Goal: Task Accomplishment & Management: Manage account settings

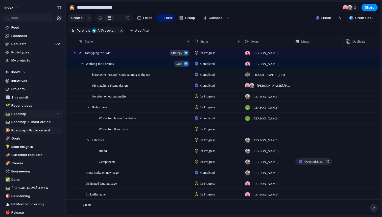
click at [19, 116] on span "Roadmap" at bounding box center [36, 113] width 50 height 5
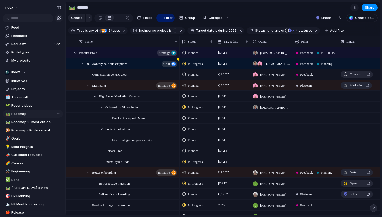
type input "*******"
click at [107, 51] on div "Product Brain Strategy" at bounding box center [128, 53] width 99 height 10
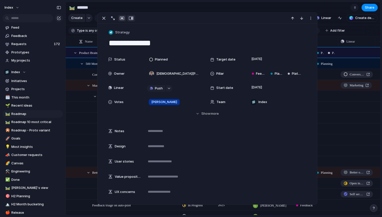
click at [131, 18] on div "button" at bounding box center [131, 18] width 5 height 4
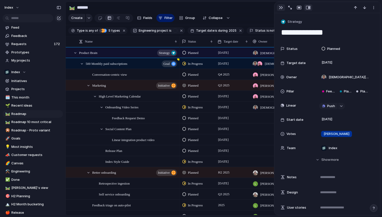
click at [279, 9] on div "button" at bounding box center [281, 8] width 4 height 4
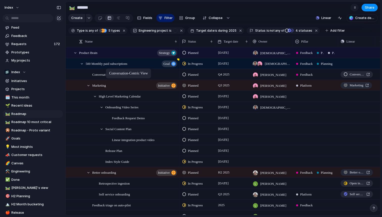
drag, startPoint x: 109, startPoint y: 75, endPoint x: 108, endPoint y: 71, distance: 3.9
click at [196, 85] on span "Planned" at bounding box center [193, 85] width 11 height 5
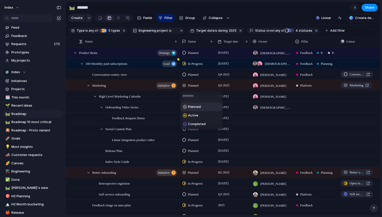
click at [196, 85] on div "Planned Active Completed" at bounding box center [191, 108] width 382 height 217
click at [195, 73] on span "Planned" at bounding box center [193, 74] width 11 height 5
click at [196, 73] on div "Backlog Planned Paused In Progress Completed Canceled" at bounding box center [191, 108] width 382 height 217
click at [119, 19] on div at bounding box center [119, 18] width 4 height 8
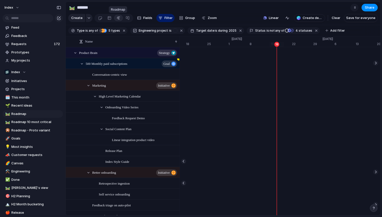
scroll to position [0, 3277]
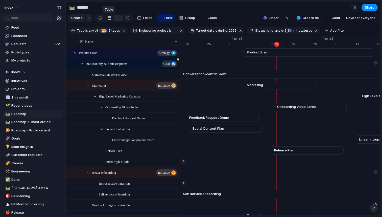
click at [109, 20] on div at bounding box center [109, 18] width 4 height 8
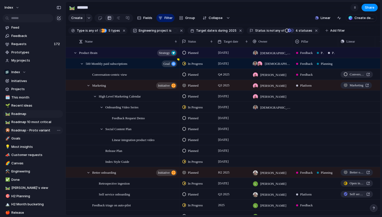
click at [30, 130] on span "Roadmap - Proto variant" at bounding box center [36, 130] width 50 height 5
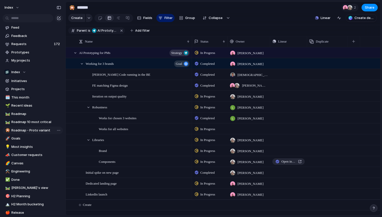
type input "**********"
click at [28, 36] on span "Feedback" at bounding box center [36, 35] width 50 height 5
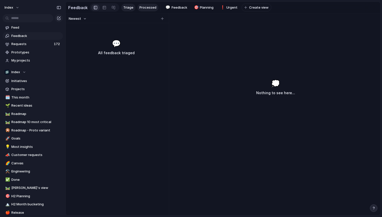
click at [147, 10] on span "Processed" at bounding box center [148, 7] width 17 height 5
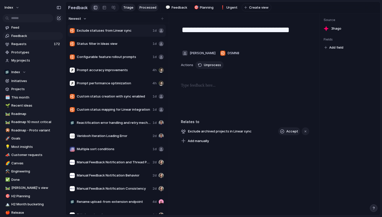
click at [130, 8] on span "Triage" at bounding box center [128, 7] width 10 height 5
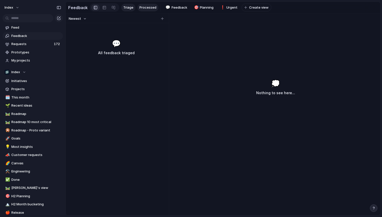
click at [144, 8] on span "Processed" at bounding box center [148, 7] width 17 height 5
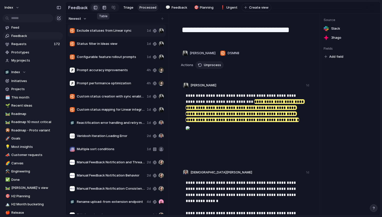
click at [104, 8] on div at bounding box center [104, 8] width 4 height 8
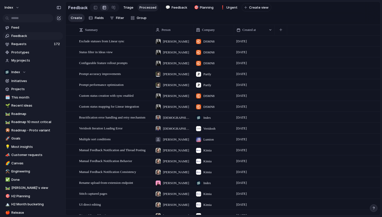
click at [187, 17] on section "Create Fields Filter Group Zoom" at bounding box center [223, 19] width 315 height 12
click at [137, 18] on span "Group" at bounding box center [142, 17] width 10 height 5
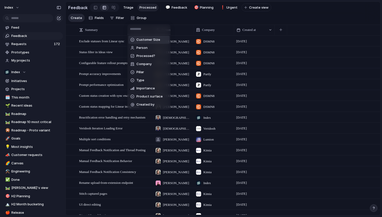
click at [137, 18] on div "Customer Size Person Processed? Company Pillar Type Importance Product surface …" at bounding box center [191, 108] width 382 height 217
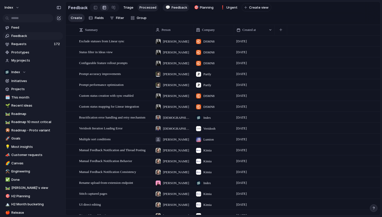
click at [177, 6] on span "Feedback" at bounding box center [180, 7] width 16 height 5
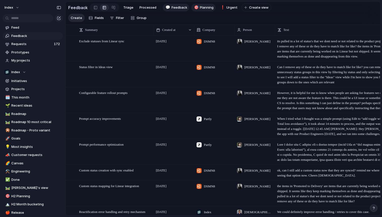
click at [201, 9] on span "Planning" at bounding box center [207, 7] width 14 height 5
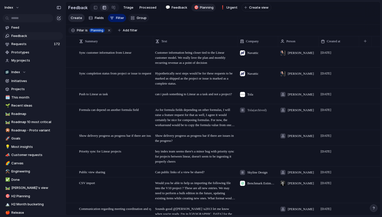
click at [143, 18] on span "Group" at bounding box center [142, 17] width 10 height 5
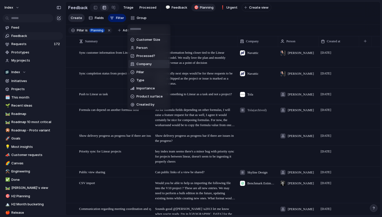
click at [139, 63] on span "Company" at bounding box center [144, 63] width 15 height 5
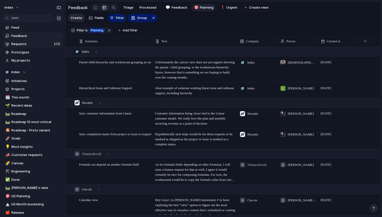
click at [32, 46] on span "Requests" at bounding box center [31, 43] width 41 height 5
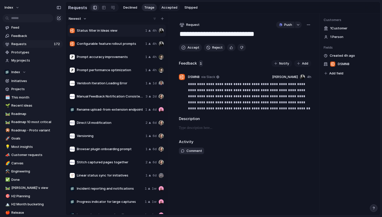
click at [170, 7] on span "Accepted" at bounding box center [170, 7] width 16 height 5
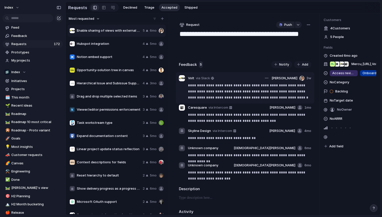
click at [226, 92] on p "**********" at bounding box center [249, 91] width 123 height 18
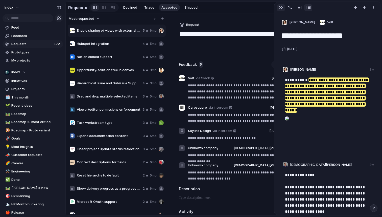
click at [282, 8] on div "button" at bounding box center [281, 8] width 4 height 4
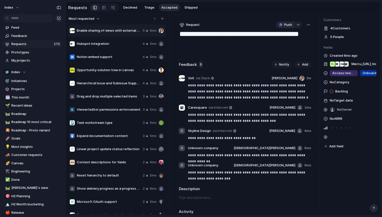
click at [282, 25] on button "Push" at bounding box center [285, 24] width 18 height 7
click at [279, 45] on span "Issue" at bounding box center [278, 43] width 8 height 5
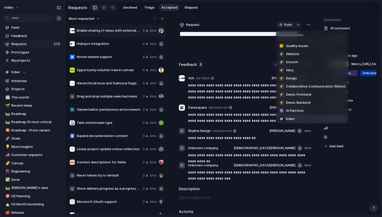
click at [299, 119] on li "Index" at bounding box center [312, 119] width 71 height 8
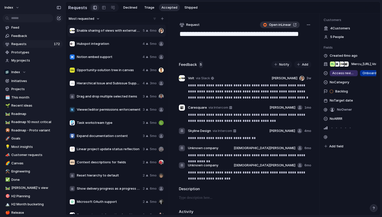
click at [272, 26] on span "Open in Linear" at bounding box center [280, 24] width 22 height 5
click at [203, 17] on div "**********" at bounding box center [245, 114] width 149 height 202
click at [190, 24] on span "Request" at bounding box center [192, 24] width 13 height 5
click at [213, 15] on div "Initiative Project Request" at bounding box center [191, 108] width 382 height 217
click at [14, 7] on button "Index" at bounding box center [12, 8] width 20 height 8
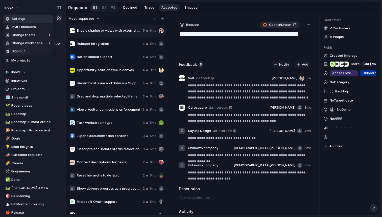
click at [20, 19] on span "Settings" at bounding box center [19, 18] width 14 height 5
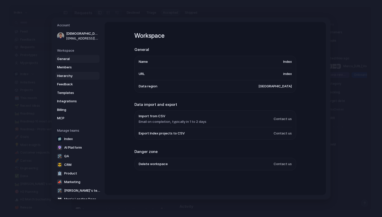
click at [67, 75] on span "Hierarchy" at bounding box center [73, 75] width 32 height 5
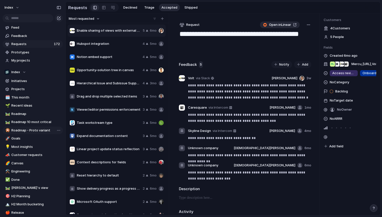
click at [24, 130] on span "Roadmap - Proto variant" at bounding box center [36, 130] width 50 height 5
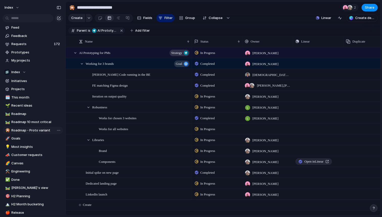
scroll to position [9, 0]
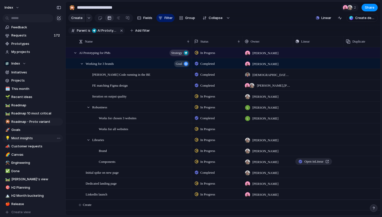
click at [17, 139] on span "Most insights" at bounding box center [36, 138] width 50 height 5
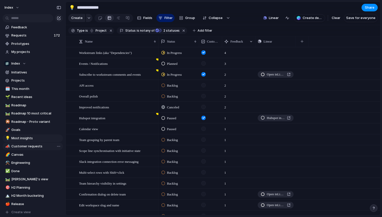
click at [27, 146] on span "Customer requests" at bounding box center [36, 146] width 50 height 5
type input "**********"
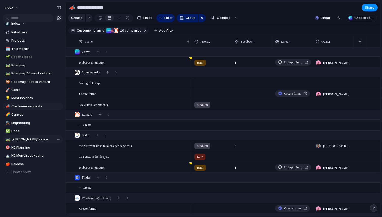
scroll to position [47, 0]
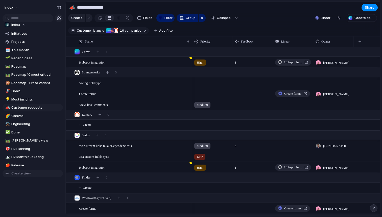
click at [21, 175] on span "Create view" at bounding box center [20, 173] width 19 height 5
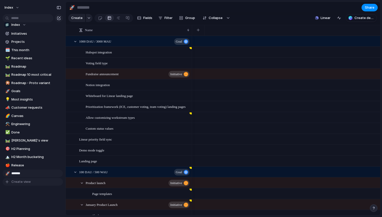
type input "********"
click at [163, 18] on button "Filter" at bounding box center [166, 18] width 18 height 8
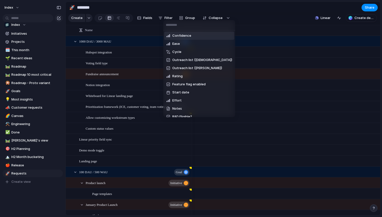
type input "*"
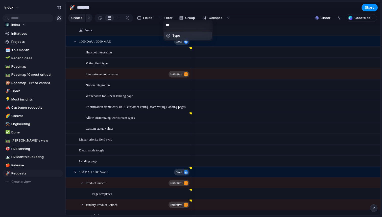
type input "****"
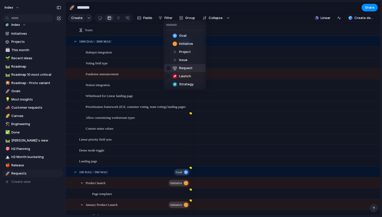
click at [170, 68] on div at bounding box center [168, 68] width 4 height 4
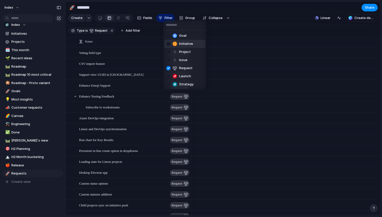
click at [246, 10] on div "Goal Initiative Project Issue Request Launch Strategy" at bounding box center [191, 108] width 382 height 217
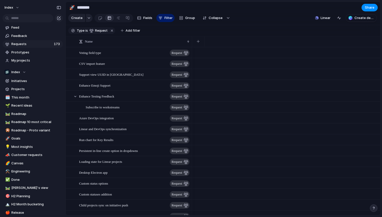
click at [21, 43] on span "Requests" at bounding box center [31, 43] width 41 height 5
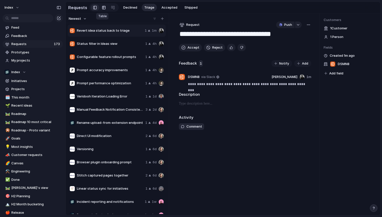
click at [103, 9] on div at bounding box center [104, 8] width 4 height 8
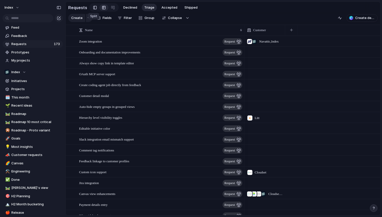
click at [95, 7] on link at bounding box center [95, 8] width 9 height 8
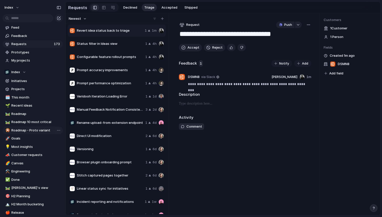
scroll to position [57, 0]
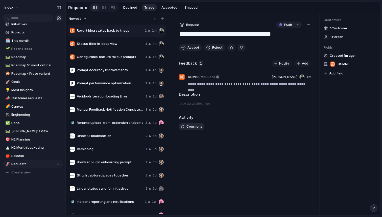
click at [16, 165] on span "Requests" at bounding box center [36, 163] width 50 height 5
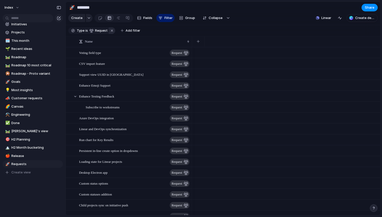
click at [109, 32] on button "button" at bounding box center [112, 30] width 7 height 7
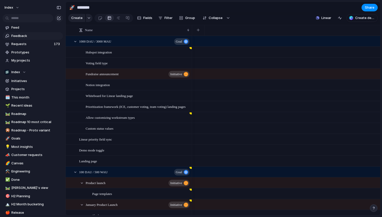
click at [27, 36] on span "Feedback" at bounding box center [36, 35] width 50 height 5
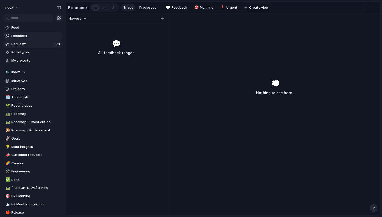
click at [26, 45] on span "Requests" at bounding box center [31, 43] width 41 height 5
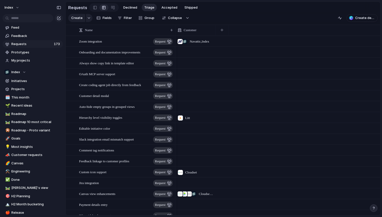
drag, startPoint x: 245, startPoint y: 30, endPoint x: 170, endPoint y: 31, distance: 74.9
click at [174, 31] on div at bounding box center [175, 30] width 3 height 11
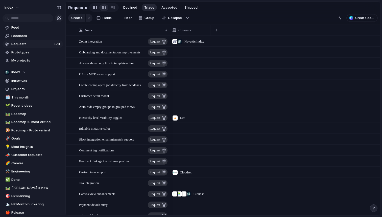
click at [95, 7] on link at bounding box center [95, 8] width 9 height 8
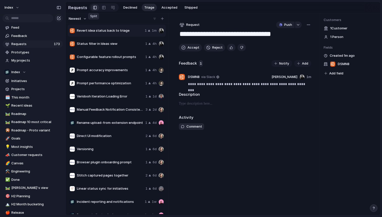
click at [95, 7] on link at bounding box center [95, 8] width 9 height 8
click at [216, 20] on div "**********" at bounding box center [245, 114] width 149 height 202
click at [23, 116] on link "🛤️ Roadmap" at bounding box center [33, 114] width 60 height 8
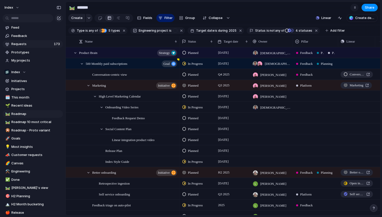
click at [27, 44] on span "Requests" at bounding box center [31, 43] width 41 height 5
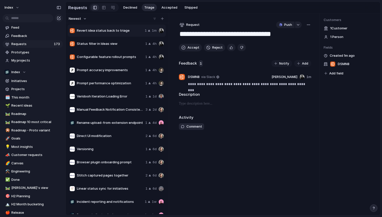
click at [231, 7] on section "Requests Declined Triage Accepted Shipped" at bounding box center [223, 7] width 315 height 11
click at [22, 35] on span "Feedback" at bounding box center [36, 35] width 50 height 5
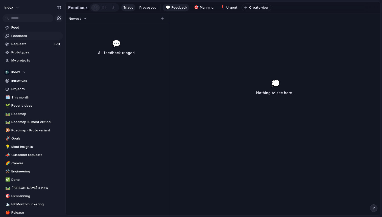
click at [179, 7] on span "Feedback" at bounding box center [180, 7] width 16 height 5
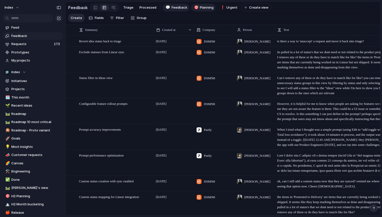
click at [201, 9] on span "Planning" at bounding box center [207, 7] width 14 height 5
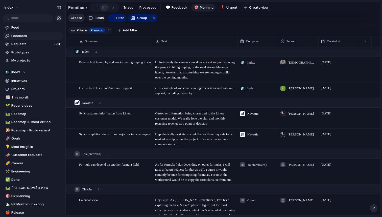
click at [97, 16] on span "Fields" at bounding box center [99, 17] width 9 height 5
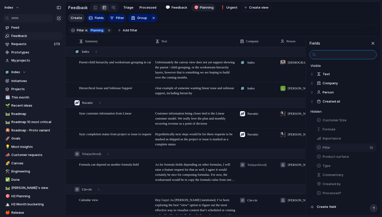
scroll to position [14, 0]
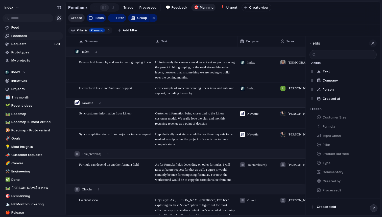
click at [376, 45] on div "button" at bounding box center [373, 43] width 6 height 6
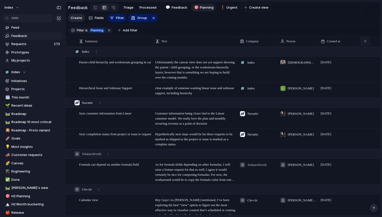
click at [364, 42] on div "button" at bounding box center [365, 41] width 3 height 3
type input "*****"
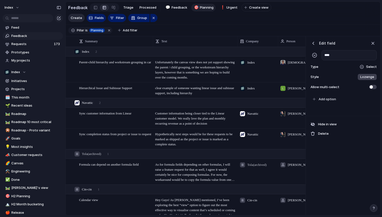
scroll to position [0, 107]
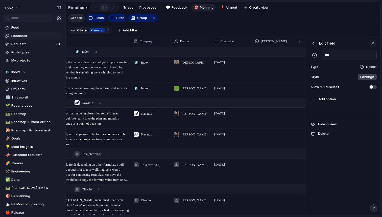
type input "****"
click at [374, 43] on div "button" at bounding box center [373, 43] width 6 height 6
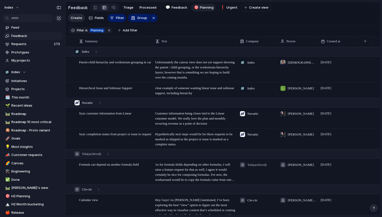
scroll to position [0, 0]
click at [366, 41] on div "button" at bounding box center [365, 41] width 3 height 3
type input "****"
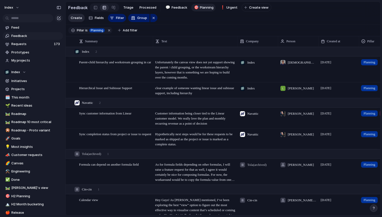
scroll to position [0, 32]
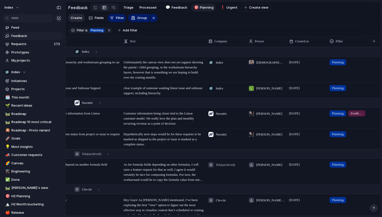
click at [344, 62] on span "Planning" at bounding box center [338, 62] width 12 height 5
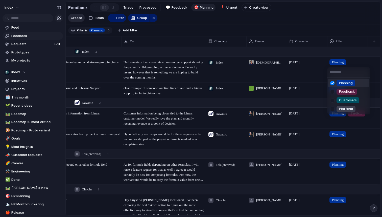
click at [344, 62] on div "Planning Feedback Customers Platform" at bounding box center [191, 108] width 382 height 217
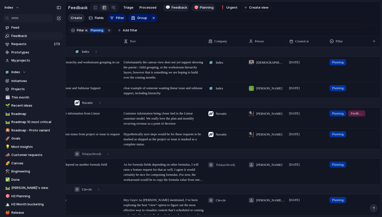
click at [176, 8] on span "Feedback" at bounding box center [180, 7] width 16 height 5
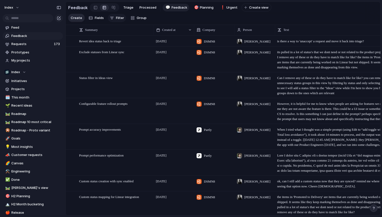
click at [114, 18] on button "Filter" at bounding box center [117, 18] width 18 height 8
type input "***"
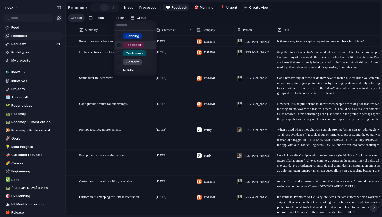
click at [125, 46] on div "Feedback" at bounding box center [133, 45] width 21 height 6
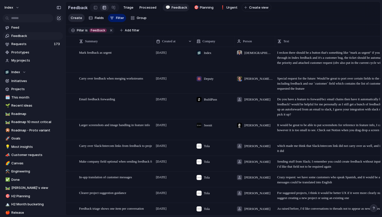
click at [189, 15] on section "Create Fields Filter Group Zoom" at bounding box center [223, 19] width 315 height 12
click at [19, 70] on span "Index" at bounding box center [15, 72] width 9 height 5
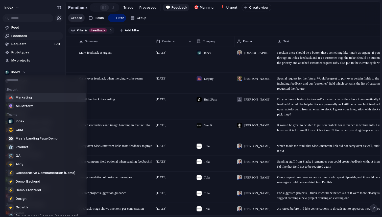
click at [45, 67] on div "Recent 📣 Marketing 🔮 AI Platform Teams Index 😎 CRM 👀 Maz's Landing Page Demo 🏦 …" at bounding box center [191, 108] width 382 height 217
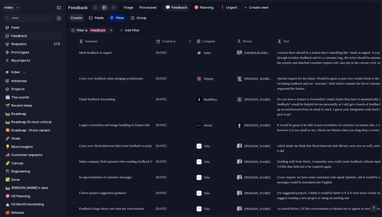
click at [15, 7] on button "Index" at bounding box center [12, 8] width 20 height 8
click at [20, 19] on span "Settings" at bounding box center [19, 18] width 14 height 5
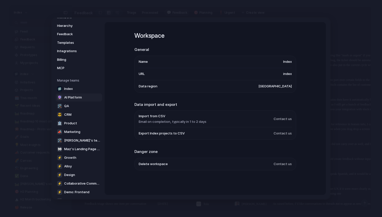
scroll to position [50, 0]
click at [69, 174] on span "Design" at bounding box center [69, 174] width 11 height 5
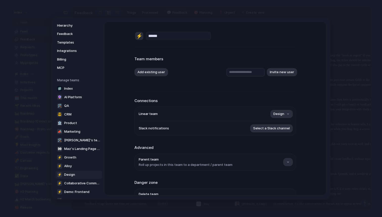
scroll to position [34, 0]
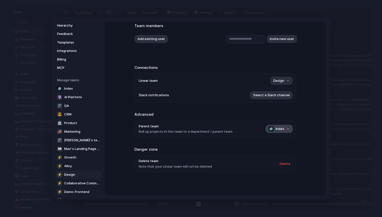
click at [285, 129] on button "Index" at bounding box center [279, 129] width 27 height 8
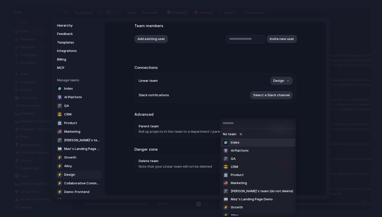
click at [309, 114] on div "No team Index 🔮 AI Platform 🛠️ QA 😎 CRM 🏦 Product 📣 Marketing 🛠️ Leosha's team …" at bounding box center [191, 108] width 382 height 217
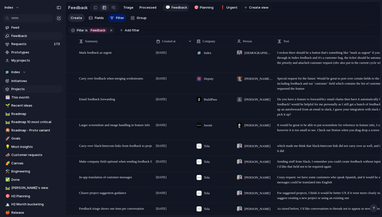
click at [20, 89] on span "Projects" at bounding box center [36, 88] width 50 height 5
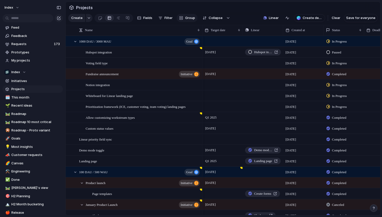
click at [186, 18] on span "Group" at bounding box center [190, 17] width 10 height 5
type input "****"
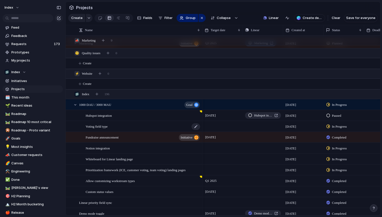
scroll to position [420, 0]
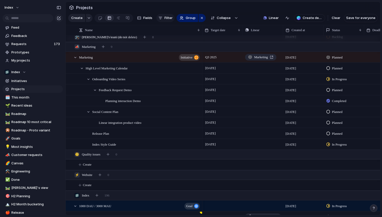
click at [161, 18] on div "button" at bounding box center [161, 18] width 4 height 4
type input "****"
type input "******"
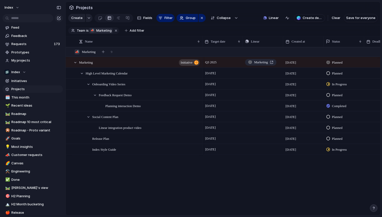
click at [97, 29] on span "Marketing" at bounding box center [103, 30] width 15 height 5
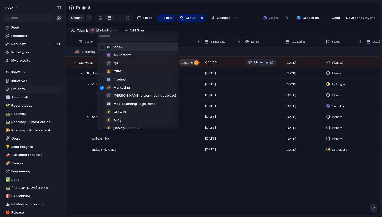
click at [127, 47] on li "Index" at bounding box center [138, 47] width 81 height 8
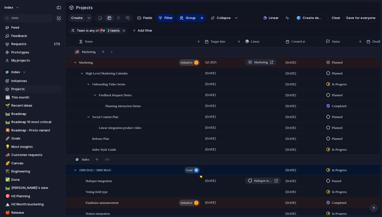
click at [186, 33] on section "Team is any of 📣 Marketing Index 2 teams Add filter" at bounding box center [223, 30] width 315 height 11
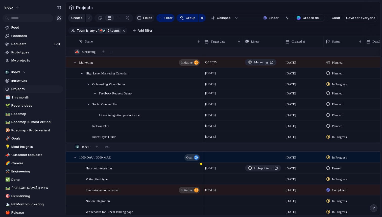
click at [144, 21] on button "Fields" at bounding box center [144, 18] width 19 height 8
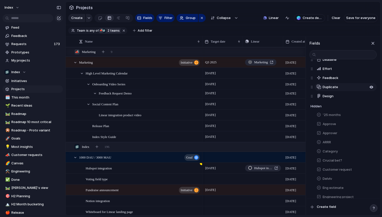
scroll to position [69, 0]
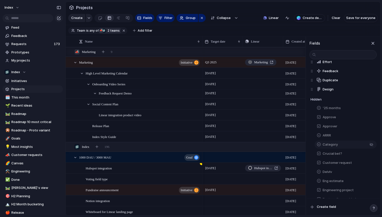
click at [334, 143] on span "Category" at bounding box center [330, 144] width 15 height 5
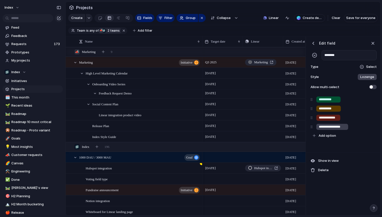
click at [369, 67] on span "Select" at bounding box center [371, 66] width 11 height 5
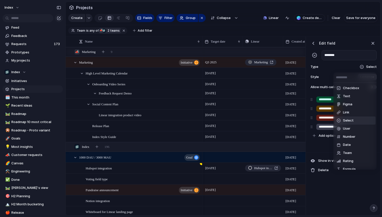
click at [369, 67] on div "Checkbox Text Figma Link Select User Number Date Team Rating Formula Company" at bounding box center [191, 108] width 382 height 217
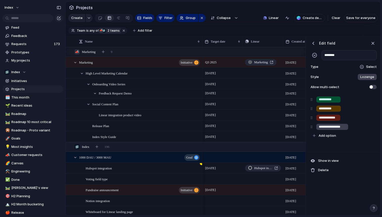
click at [365, 75] on span "Lozenge" at bounding box center [368, 76] width 14 height 5
click at [347, 70] on div "******* *** Plain" at bounding box center [191, 108] width 382 height 217
click at [375, 88] on span at bounding box center [373, 87] width 8 height 4
click at [373, 87] on span at bounding box center [373, 87] width 8 height 4
click at [375, 44] on div "button" at bounding box center [373, 43] width 6 height 6
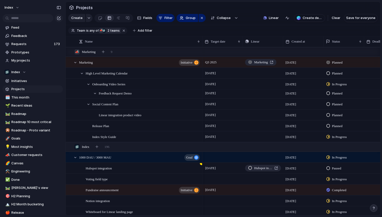
click at [346, 31] on section "Team is any of 📣 Marketing Index 2 teams Add filter" at bounding box center [223, 30] width 315 height 11
click at [34, 43] on span "Requests" at bounding box center [31, 43] width 41 height 5
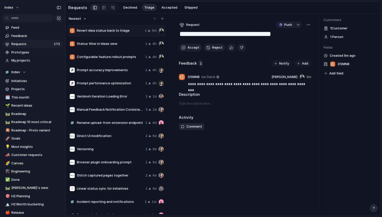
click at [340, 72] on span "Add field" at bounding box center [337, 73] width 14 height 5
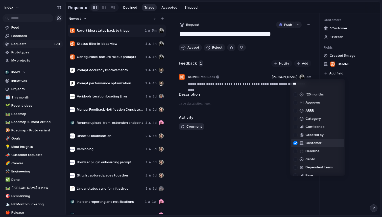
type input "****"
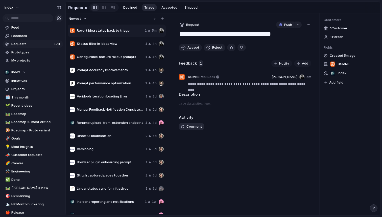
click at [345, 122] on div "Customers 1 Customer 1 Person Fields Created 5m ago DSMN8 Index Add field" at bounding box center [350, 114] width 61 height 202
click at [343, 73] on span "Index" at bounding box center [342, 73] width 9 height 5
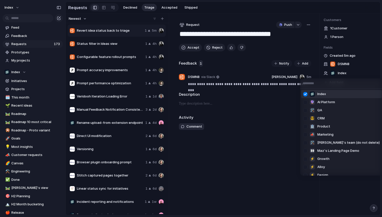
click at [343, 73] on div "Index 🔮 AI Platform 🛠️ QA 😎 CRM 🏦 Product 📣 Marketing 🛠️ Leosha's team (do not …" at bounding box center [191, 108] width 382 height 217
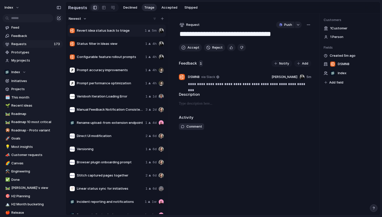
click at [342, 98] on div "Customers 1 Customer 1 Person Fields Created 5m ago DSMN8 Index Add field" at bounding box center [350, 114] width 61 height 202
click at [15, 10] on button "Index" at bounding box center [12, 8] width 20 height 8
click at [18, 16] on li "Settings" at bounding box center [28, 19] width 49 height 8
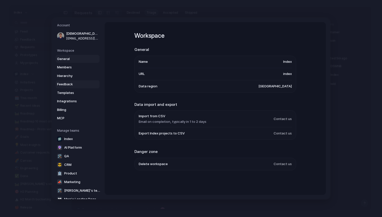
click at [62, 84] on span "Feedback" at bounding box center [73, 84] width 32 height 5
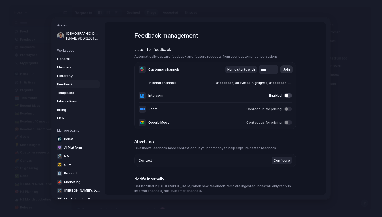
click at [243, 84] on span "#feedback, #dovetail-highlights, #feedback-testing, #feature-requests, #ext-pri…" at bounding box center [249, 82] width 86 height 5
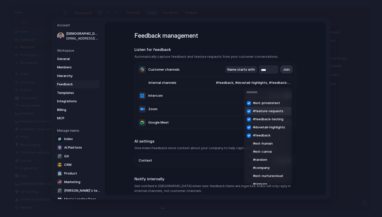
click at [315, 98] on div "#ext-privatetest #feature-requests #feedback-testing #dovetail-highlights #feed…" at bounding box center [191, 108] width 382 height 217
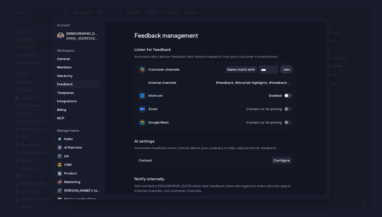
drag, startPoint x: 268, startPoint y: 69, endPoint x: 260, endPoint y: 69, distance: 7.1
click at [260, 69] on div "****" at bounding box center [268, 69] width 19 height 8
click at [308, 64] on div "Feedback management Listen for feedback Automatically capture feedback and feat…" at bounding box center [216, 108] width 222 height 173
click at [241, 71] on span "Name starts with" at bounding box center [242, 69] width 28 height 5
click at [304, 76] on div "Name contains Name starts with Name ends with" at bounding box center [191, 108] width 382 height 217
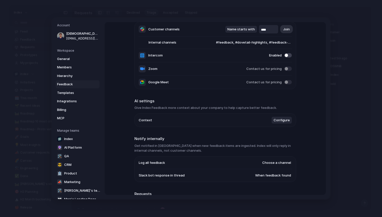
scroll to position [41, 0]
click at [277, 122] on span "Configure" at bounding box center [282, 119] width 16 height 5
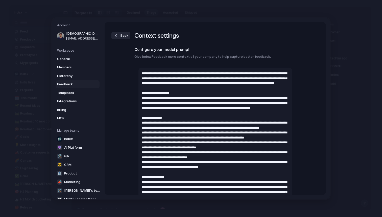
click at [118, 35] on div "button" at bounding box center [116, 35] width 5 height 5
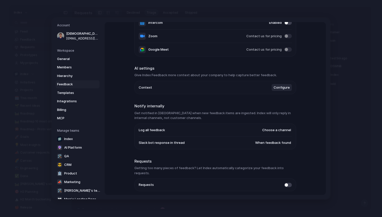
scroll to position [88, 0]
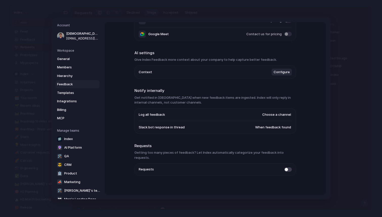
click at [289, 167] on span at bounding box center [288, 169] width 8 height 4
click at [288, 167] on span at bounding box center [288, 169] width 8 height 4
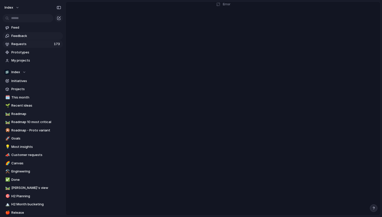
click at [29, 38] on span "Feedback" at bounding box center [36, 35] width 50 height 5
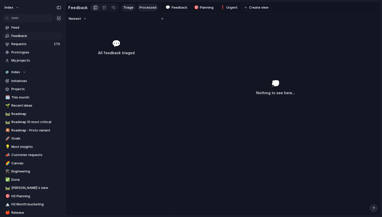
click at [142, 7] on span "Processed" at bounding box center [148, 7] width 17 height 5
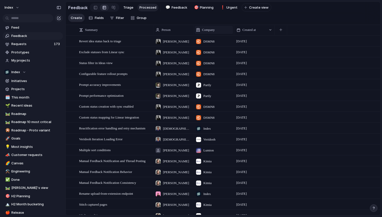
click at [223, 27] on div "Company" at bounding box center [214, 30] width 38 height 8
click at [220, 20] on div "Modify Hide Sort ascending Sort descending" at bounding box center [191, 108] width 382 height 217
click at [126, 8] on span "Triage" at bounding box center [128, 7] width 10 height 5
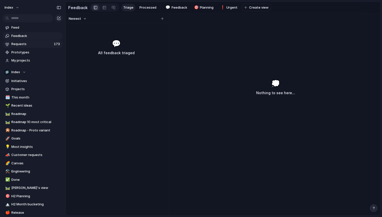
click at [20, 44] on span "Requests" at bounding box center [31, 43] width 41 height 5
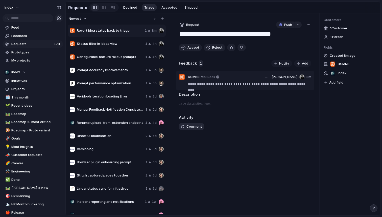
click at [215, 82] on p "**********" at bounding box center [249, 84] width 123 height 6
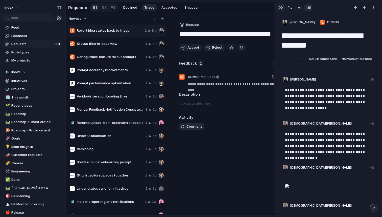
click at [279, 8] on button "button" at bounding box center [281, 7] width 8 height 7
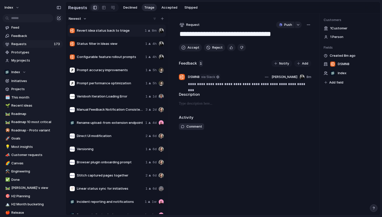
click at [215, 76] on span "via Slack" at bounding box center [208, 76] width 14 height 5
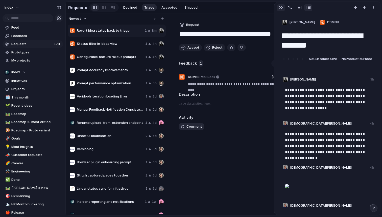
click at [281, 8] on div "button" at bounding box center [281, 8] width 4 height 4
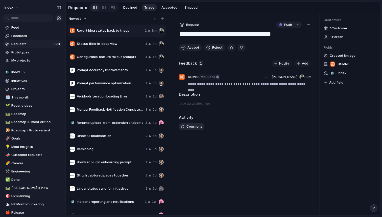
click at [214, 78] on span "via Slack" at bounding box center [208, 76] width 14 height 5
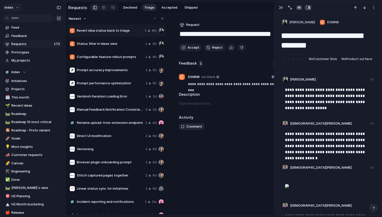
click at [16, 6] on button "Index" at bounding box center [12, 8] width 20 height 8
click at [16, 19] on span "Settings" at bounding box center [19, 18] width 14 height 5
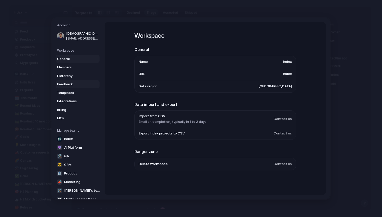
click at [65, 85] on span "Feedback" at bounding box center [73, 84] width 32 height 5
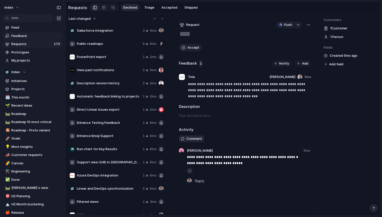
click at [19, 37] on span "Feedback" at bounding box center [36, 35] width 50 height 5
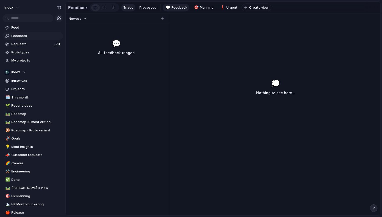
click at [176, 9] on span "Feedback" at bounding box center [180, 7] width 16 height 5
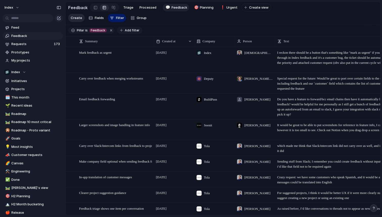
click at [131, 30] on span "Add filter" at bounding box center [132, 30] width 15 height 5
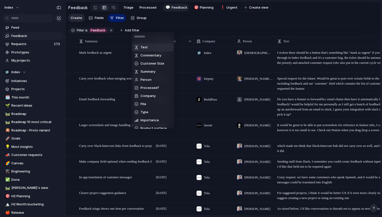
click at [188, 23] on div "Text Commentary Customer Size Summary Person Processed? Company Pila Type Impor…" at bounding box center [191, 108] width 382 height 217
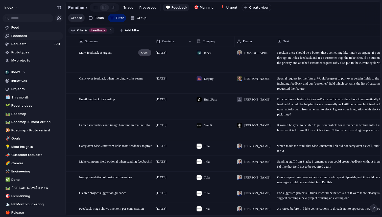
click at [142, 51] on span "Open" at bounding box center [144, 52] width 7 height 5
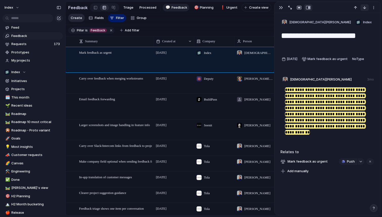
click at [366, 10] on div "button" at bounding box center [365, 8] width 4 height 4
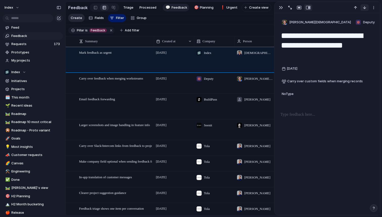
click at [366, 10] on div "button" at bounding box center [365, 8] width 4 height 4
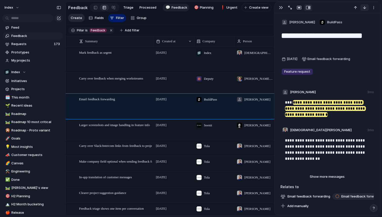
click at [366, 9] on div "button" at bounding box center [365, 8] width 4 height 4
type textarea "**********"
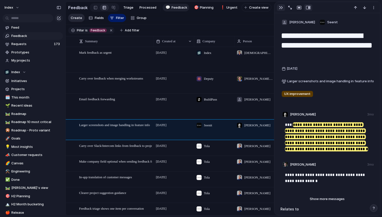
click at [282, 9] on div "button" at bounding box center [281, 8] width 4 height 4
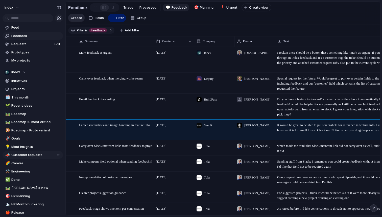
click at [18, 158] on link "📣 Customer requests" at bounding box center [33, 155] width 60 height 8
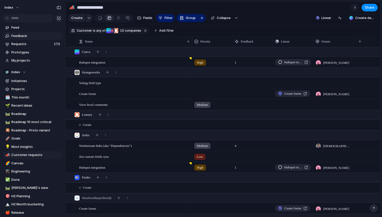
click at [29, 38] on span "Feedback" at bounding box center [36, 35] width 50 height 5
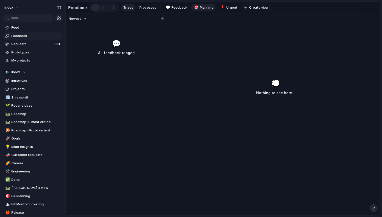
click at [205, 7] on span "Planning" at bounding box center [207, 7] width 14 height 5
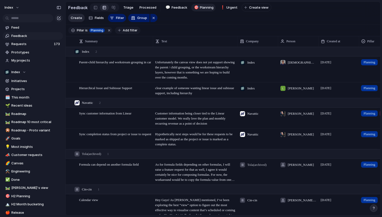
click at [125, 31] on span "Add filter" at bounding box center [130, 30] width 15 height 5
type input "****"
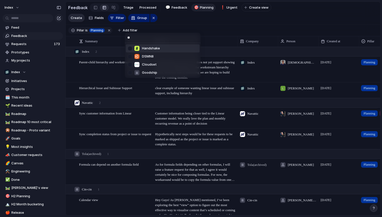
type input "***"
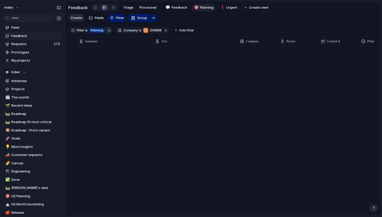
click at [109, 29] on button "button" at bounding box center [109, 30] width 7 height 7
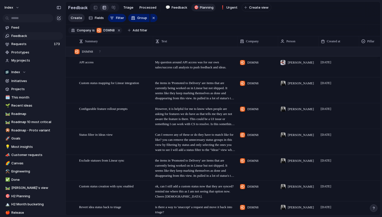
click at [222, 27] on section "Company is DSMN8 Add filter" at bounding box center [223, 30] width 315 height 11
click at [146, 62] on span "Open" at bounding box center [144, 62] width 7 height 5
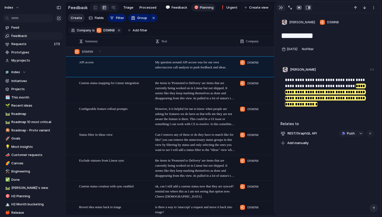
click at [281, 8] on div "button" at bounding box center [281, 8] width 4 height 4
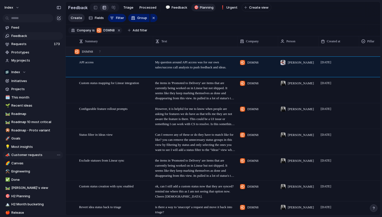
click at [20, 157] on span "Customer requests" at bounding box center [36, 154] width 50 height 5
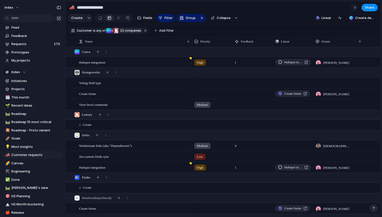
click at [133, 30] on span "10 companies" at bounding box center [130, 30] width 23 height 5
type input "****"
click at [139, 49] on div at bounding box center [138, 47] width 9 height 9
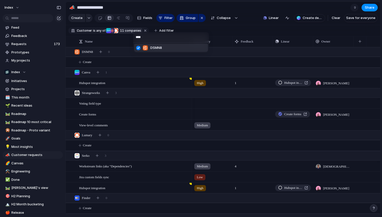
click at [227, 30] on div "**** DSMN8" at bounding box center [191, 108] width 382 height 217
